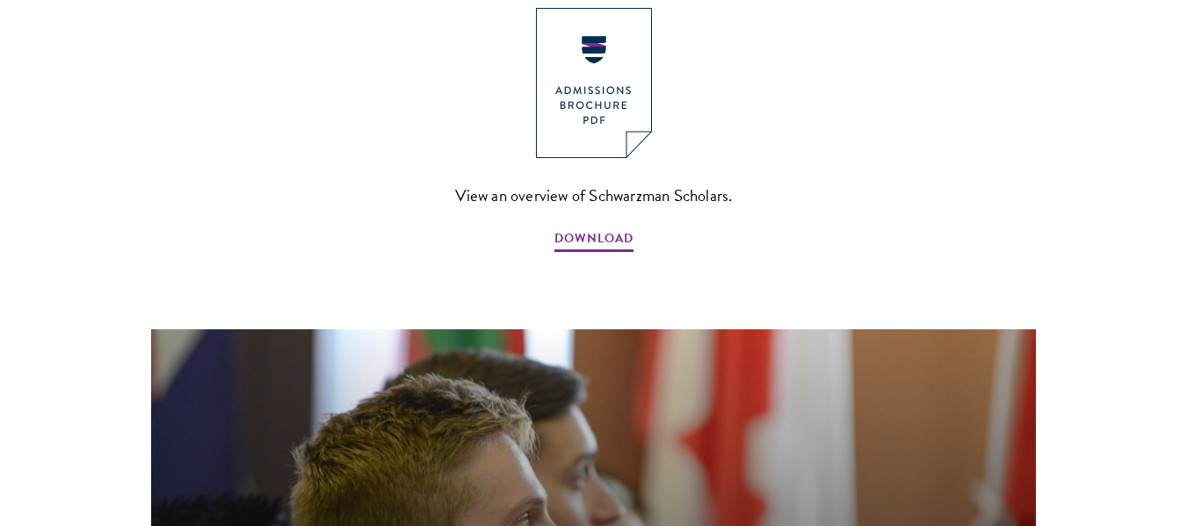
scroll to position [2061, 0]
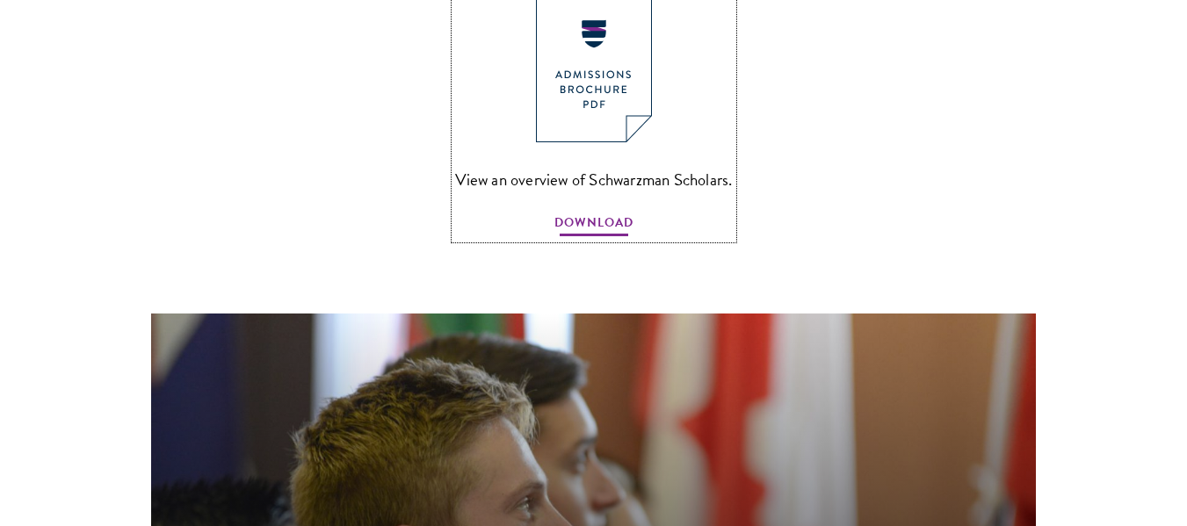
click at [585, 212] on span "DOWNLOAD" at bounding box center [593, 225] width 79 height 27
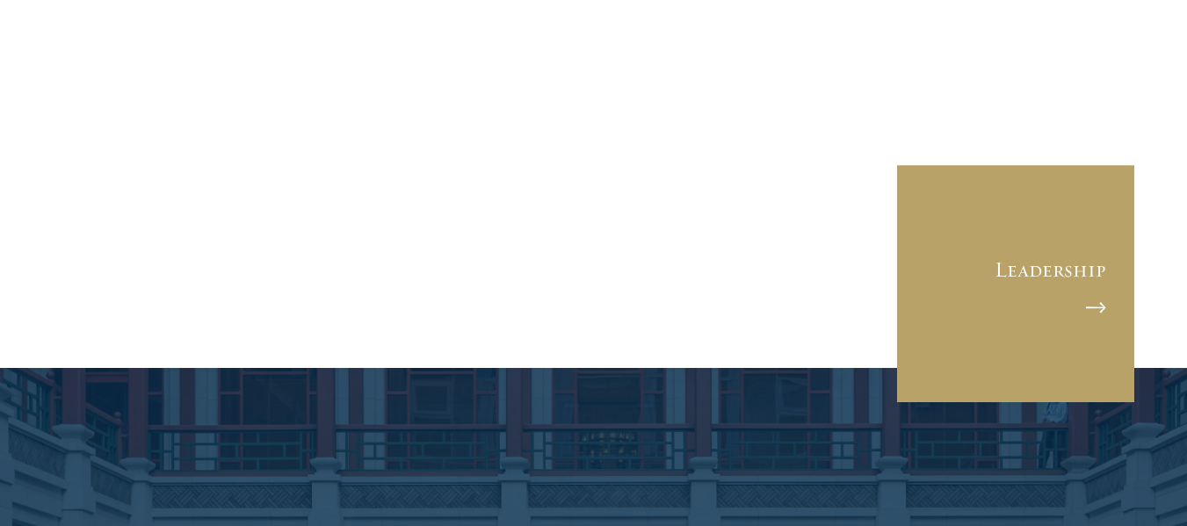
scroll to position [6692, 0]
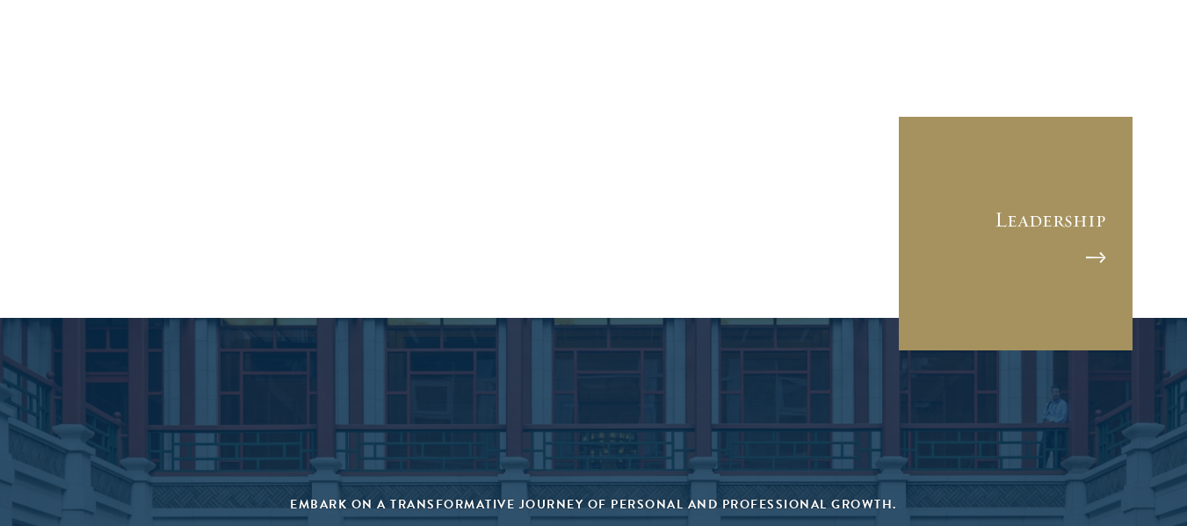
click at [1038, 115] on link "Leadership" at bounding box center [1015, 233] width 237 height 237
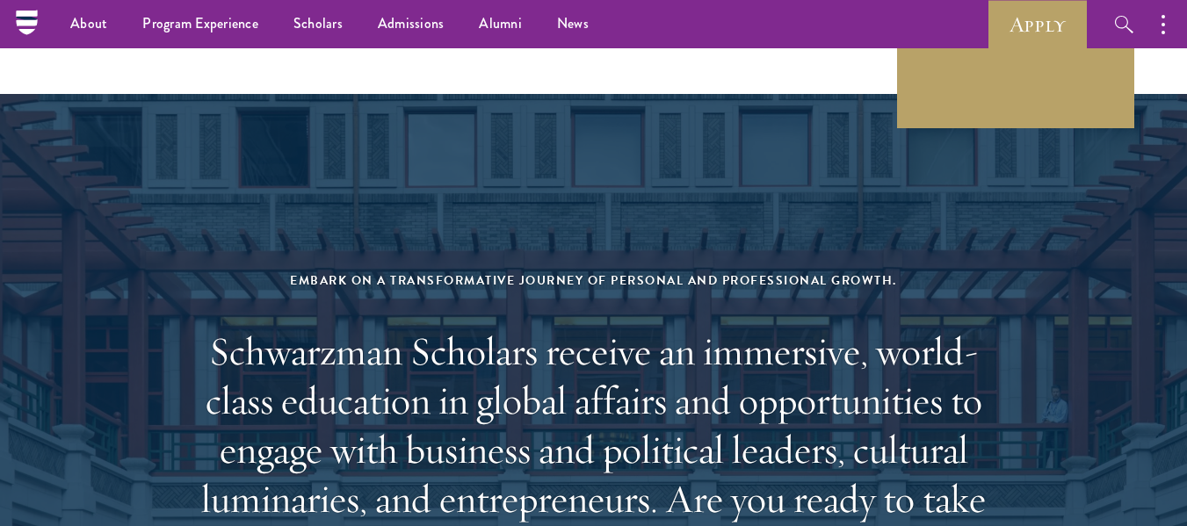
scroll to position [6915, 0]
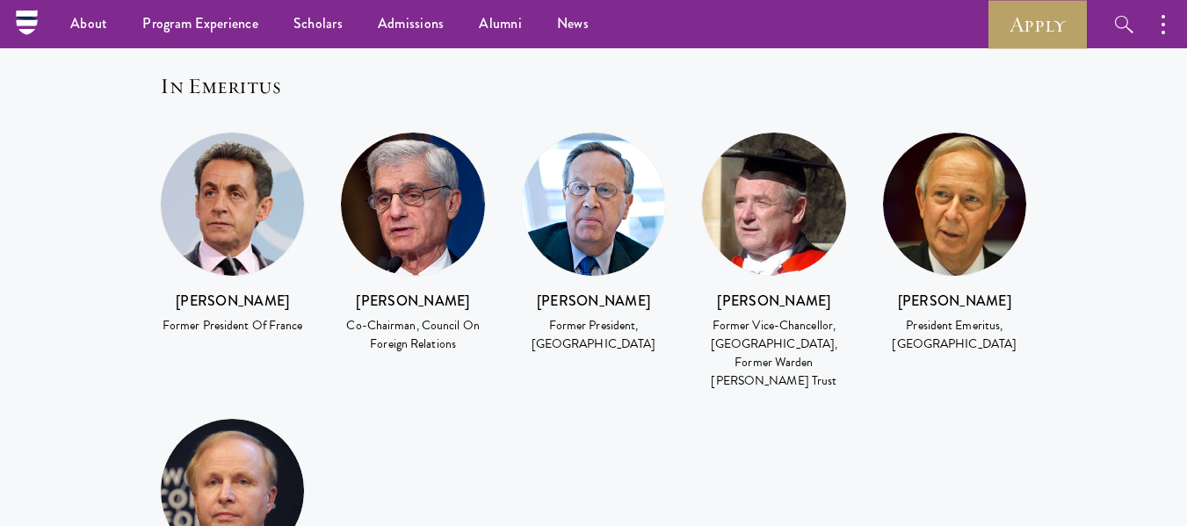
scroll to position [3266, 0]
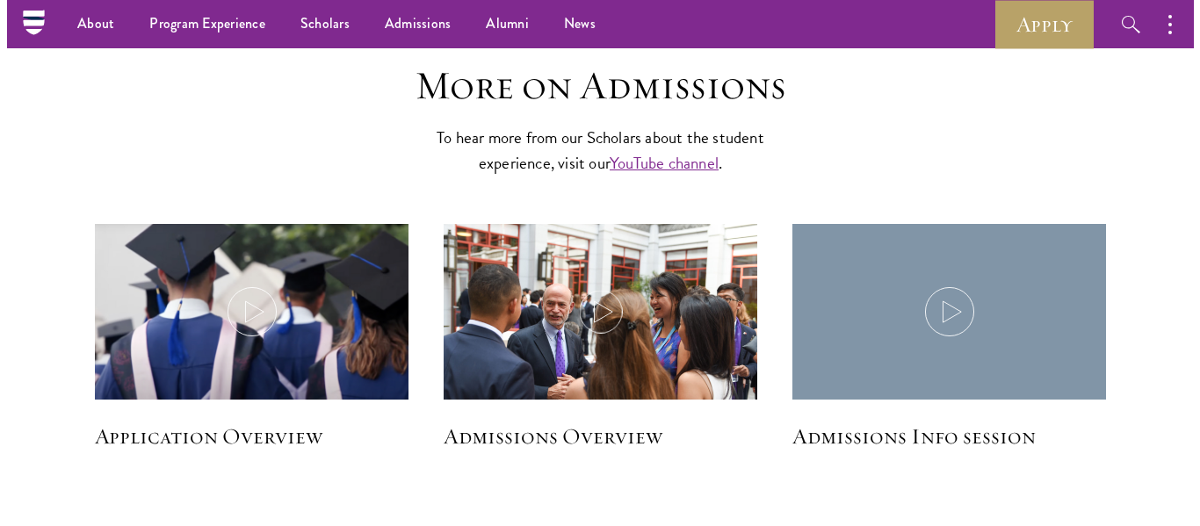
scroll to position [2411, 0]
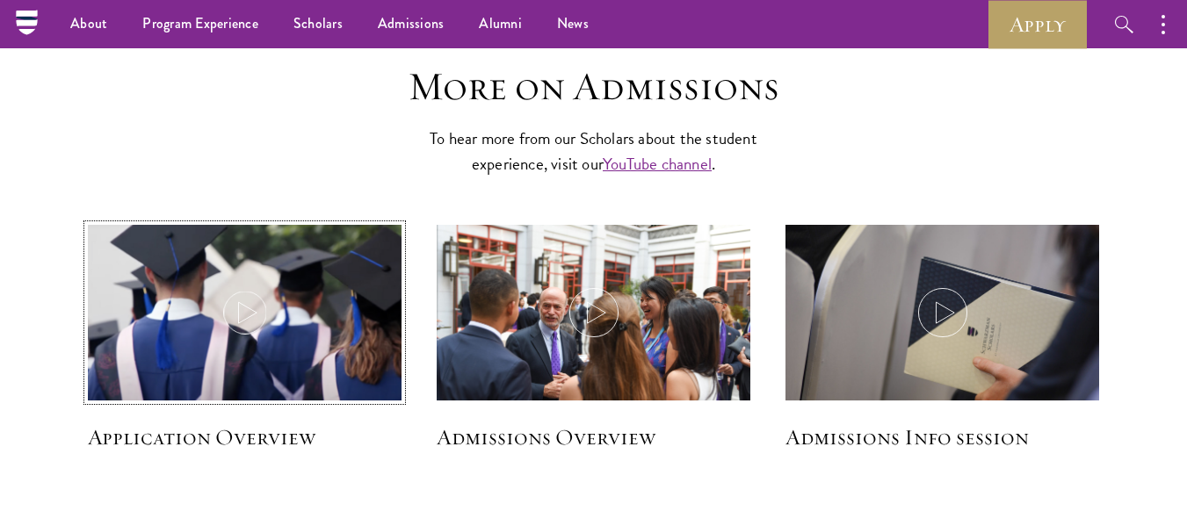
click at [244, 304] on icon at bounding box center [245, 312] width 49 height 49
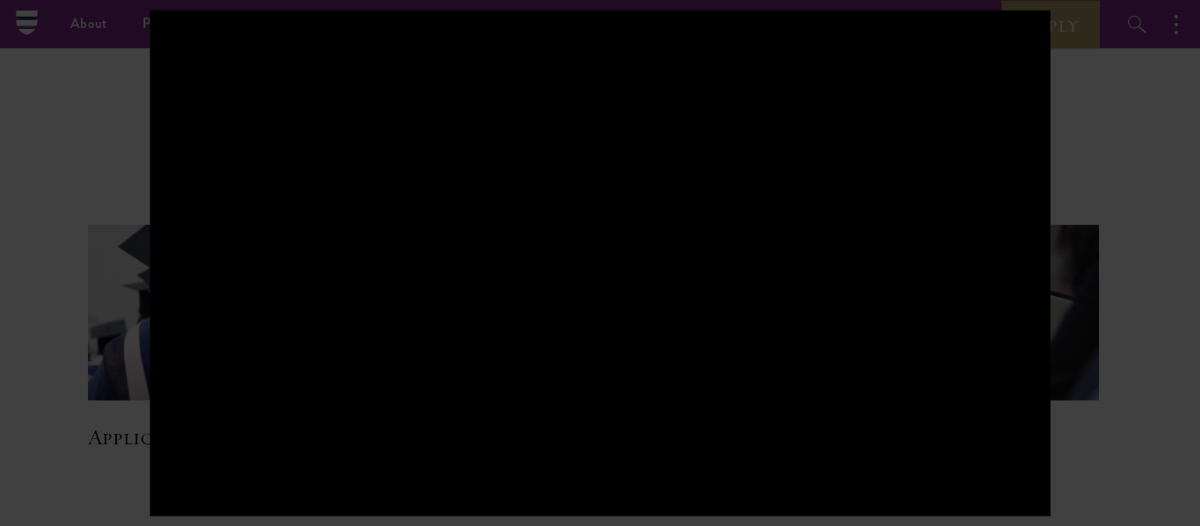
click at [1110, 195] on div at bounding box center [600, 263] width 1200 height 526
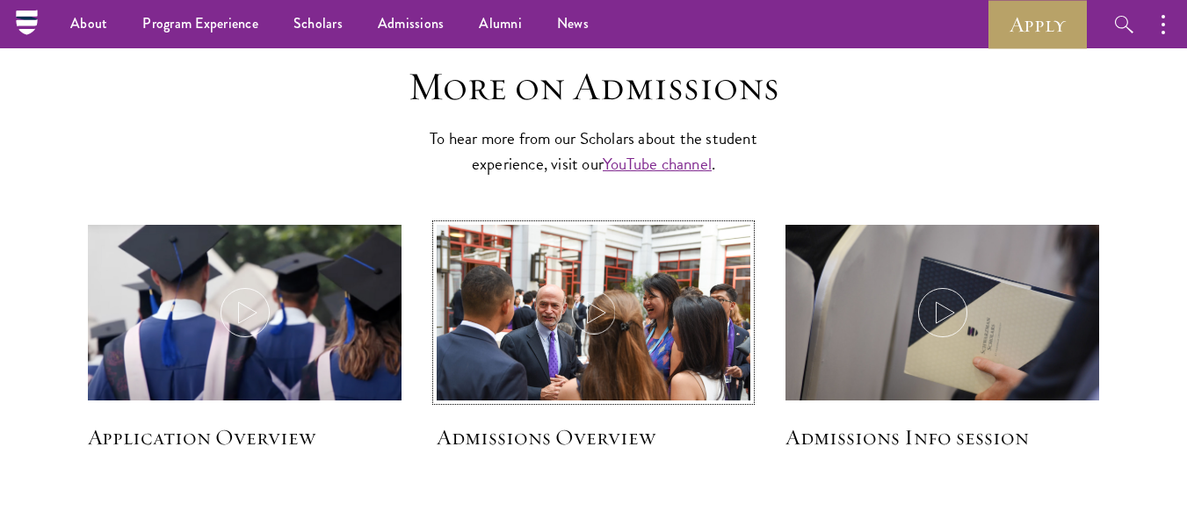
click at [599, 305] on icon at bounding box center [593, 312] width 49 height 49
